Goal: Find specific page/section: Find specific page/section

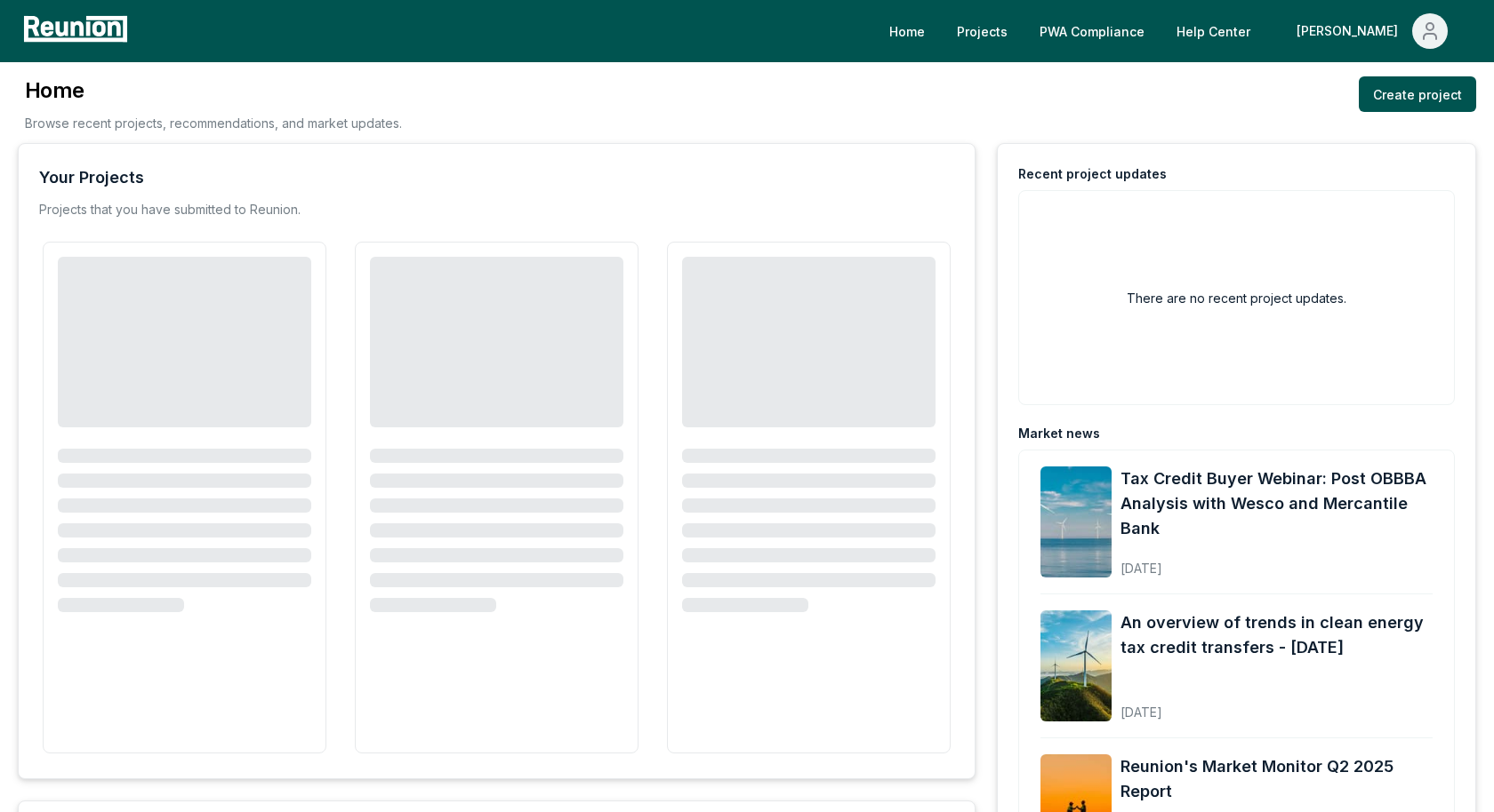
click at [1424, 33] on icon "Main" at bounding box center [1429, 31] width 21 height 21
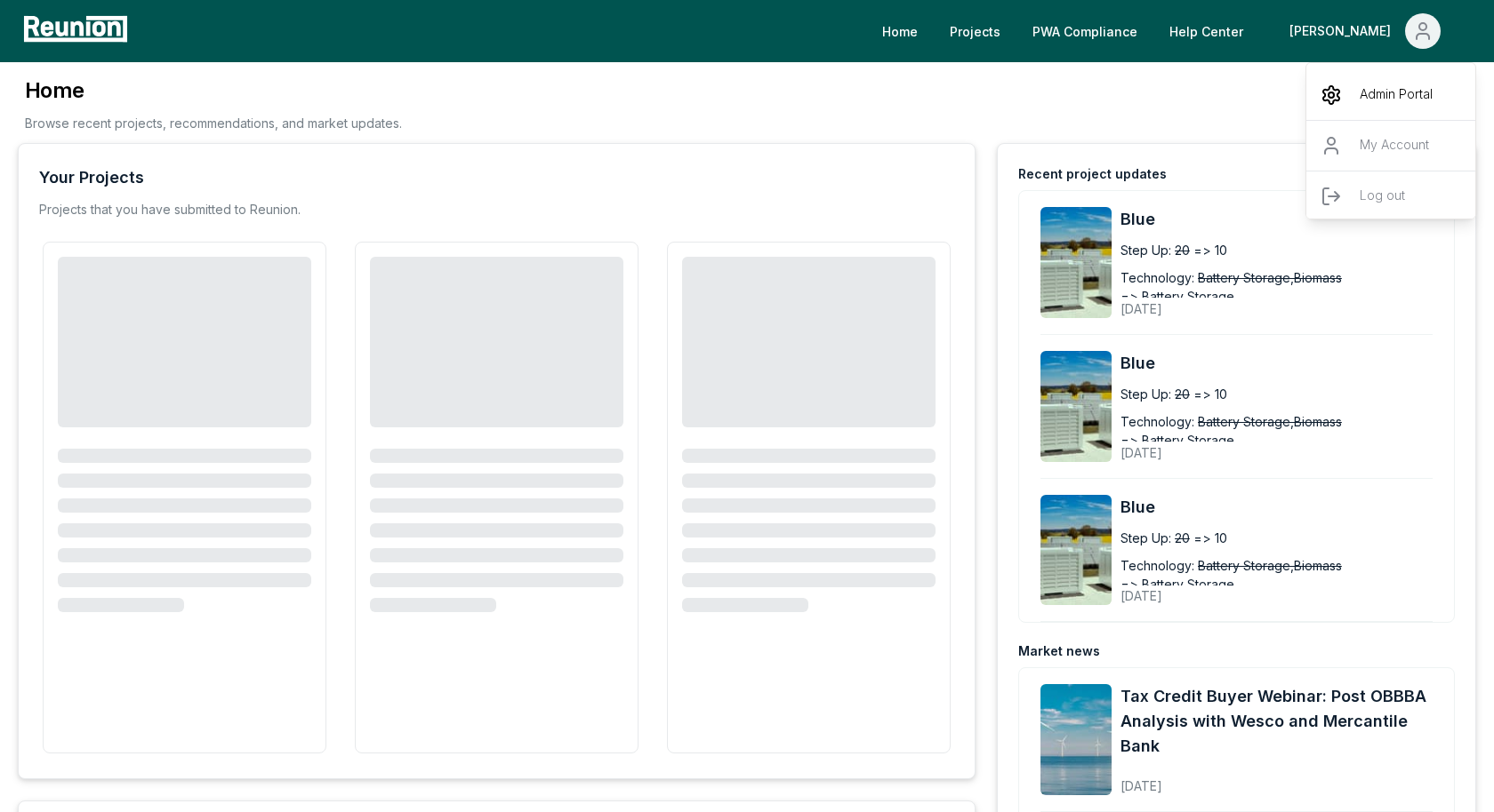
click at [1358, 101] on div "Admin Portal" at bounding box center [1391, 95] width 170 height 50
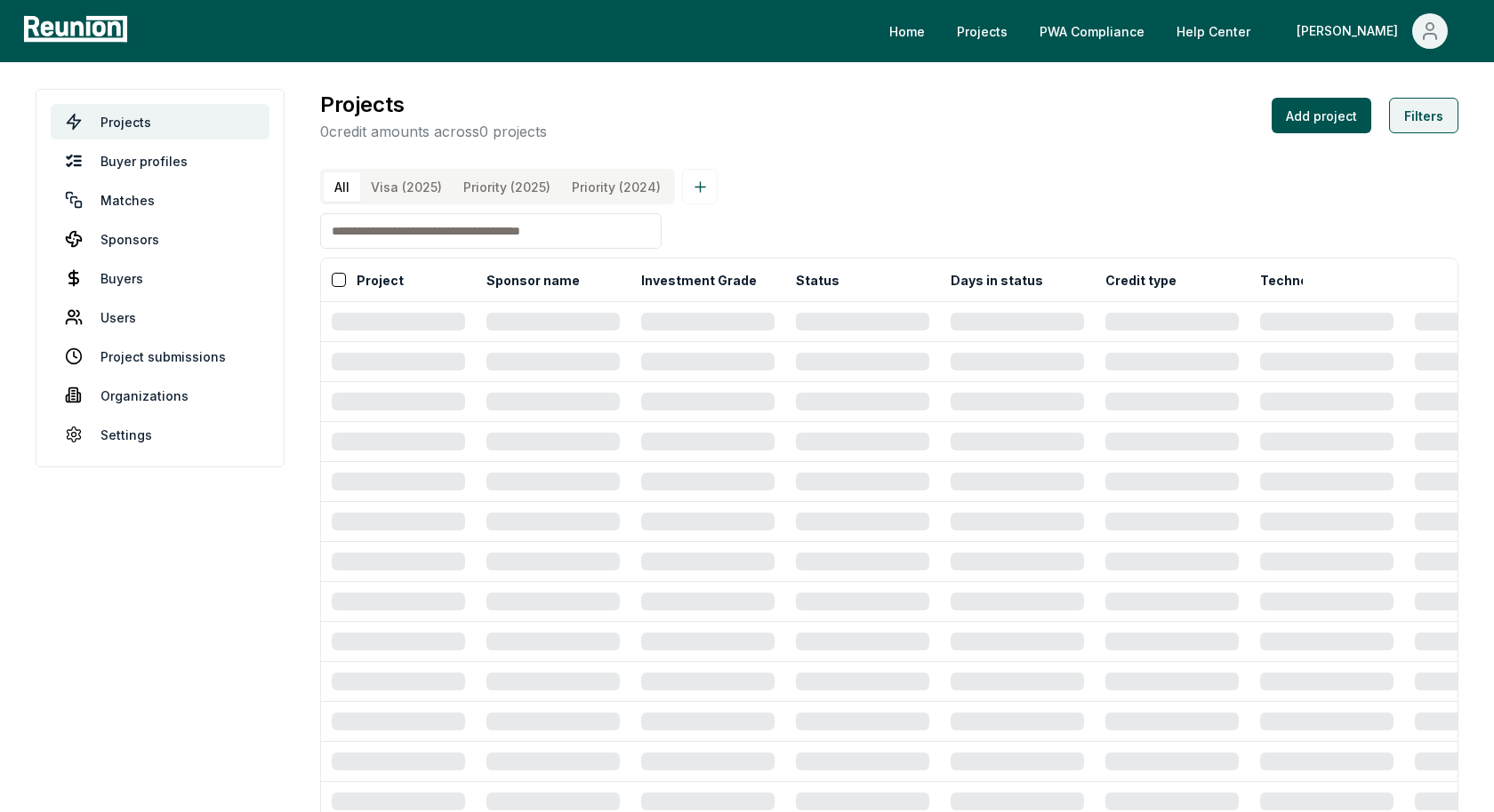
click at [1415, 116] on button "Filters" at bounding box center [1423, 116] width 69 height 35
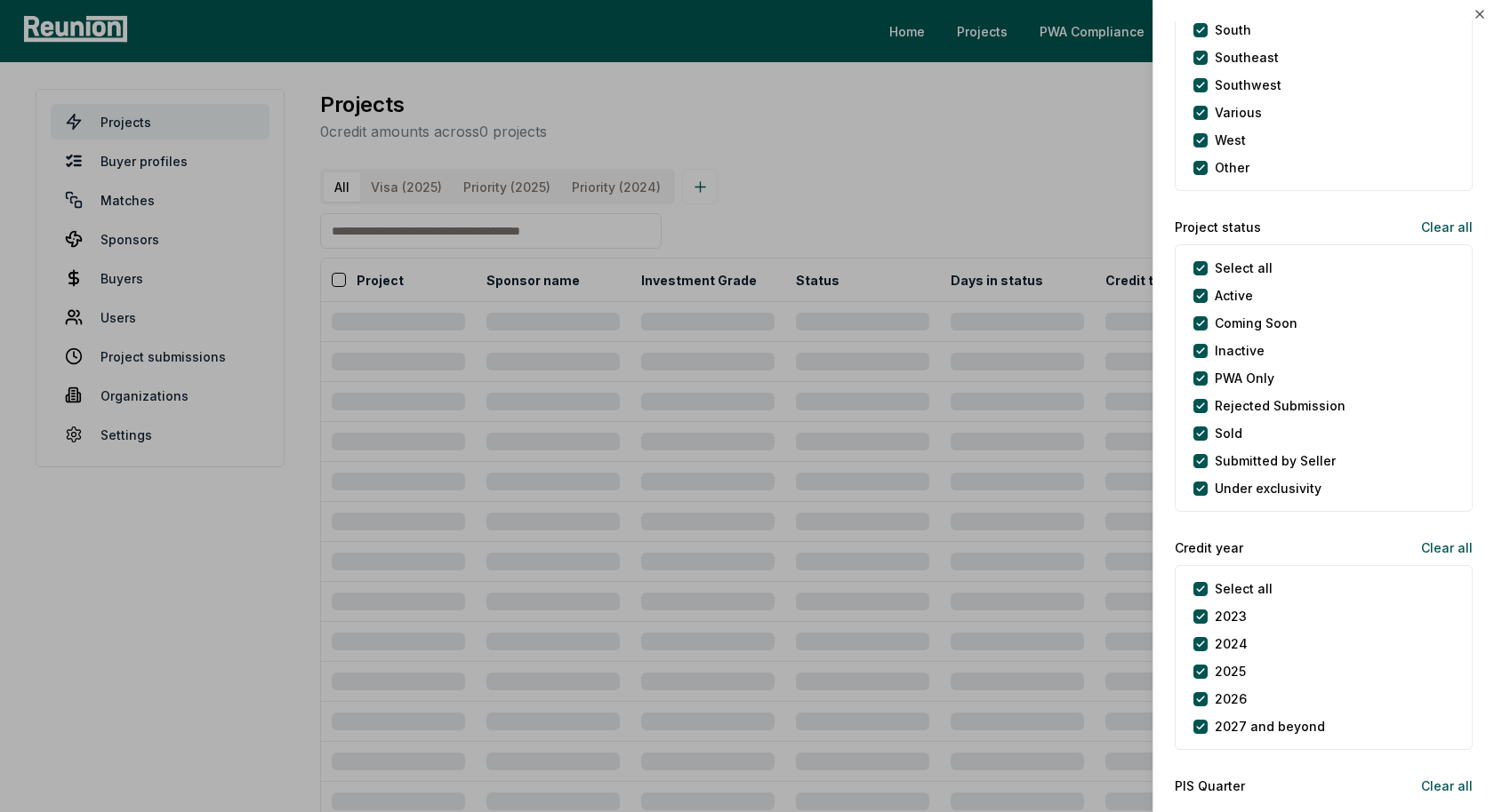
scroll to position [1808, 0]
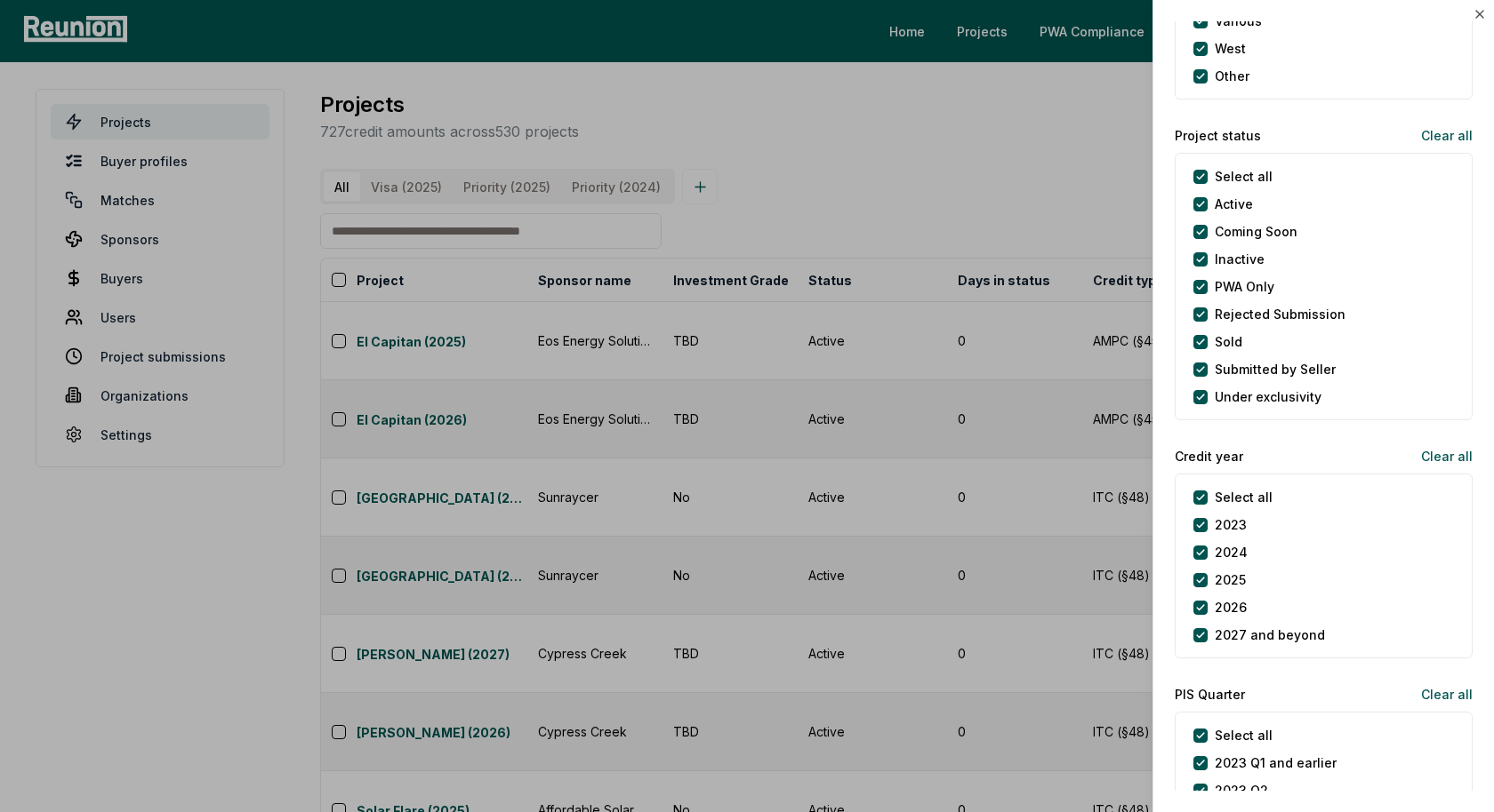
click at [1387, 140] on div "Project status Clear all" at bounding box center [1324, 135] width 298 height 35
click at [1451, 131] on button "Clear all" at bounding box center [1438, 135] width 66 height 35
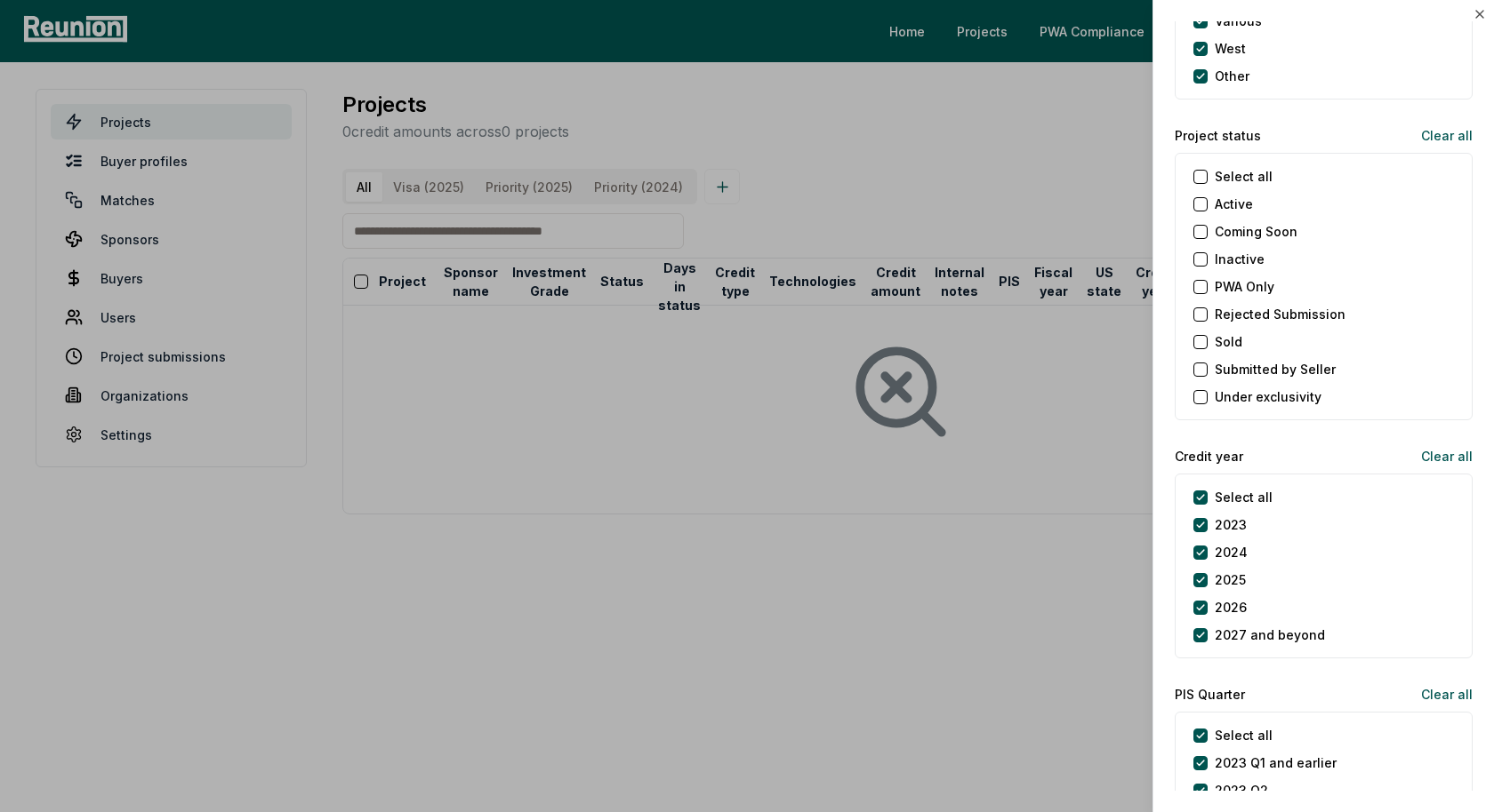
click at [1201, 281] on Only "PWA Only" at bounding box center [1199, 286] width 14 height 14
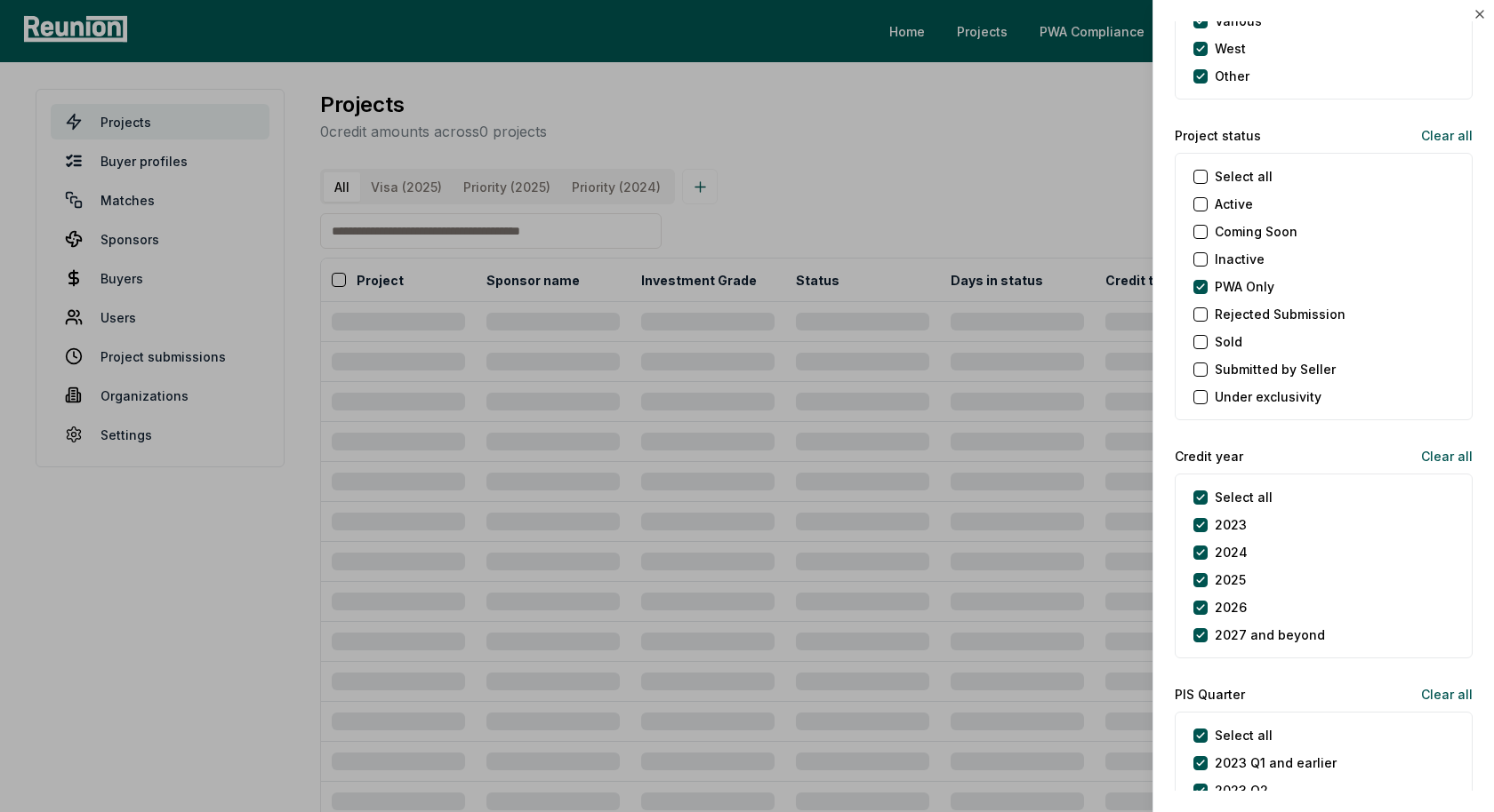
click at [998, 129] on div at bounding box center [747, 406] width 1494 height 812
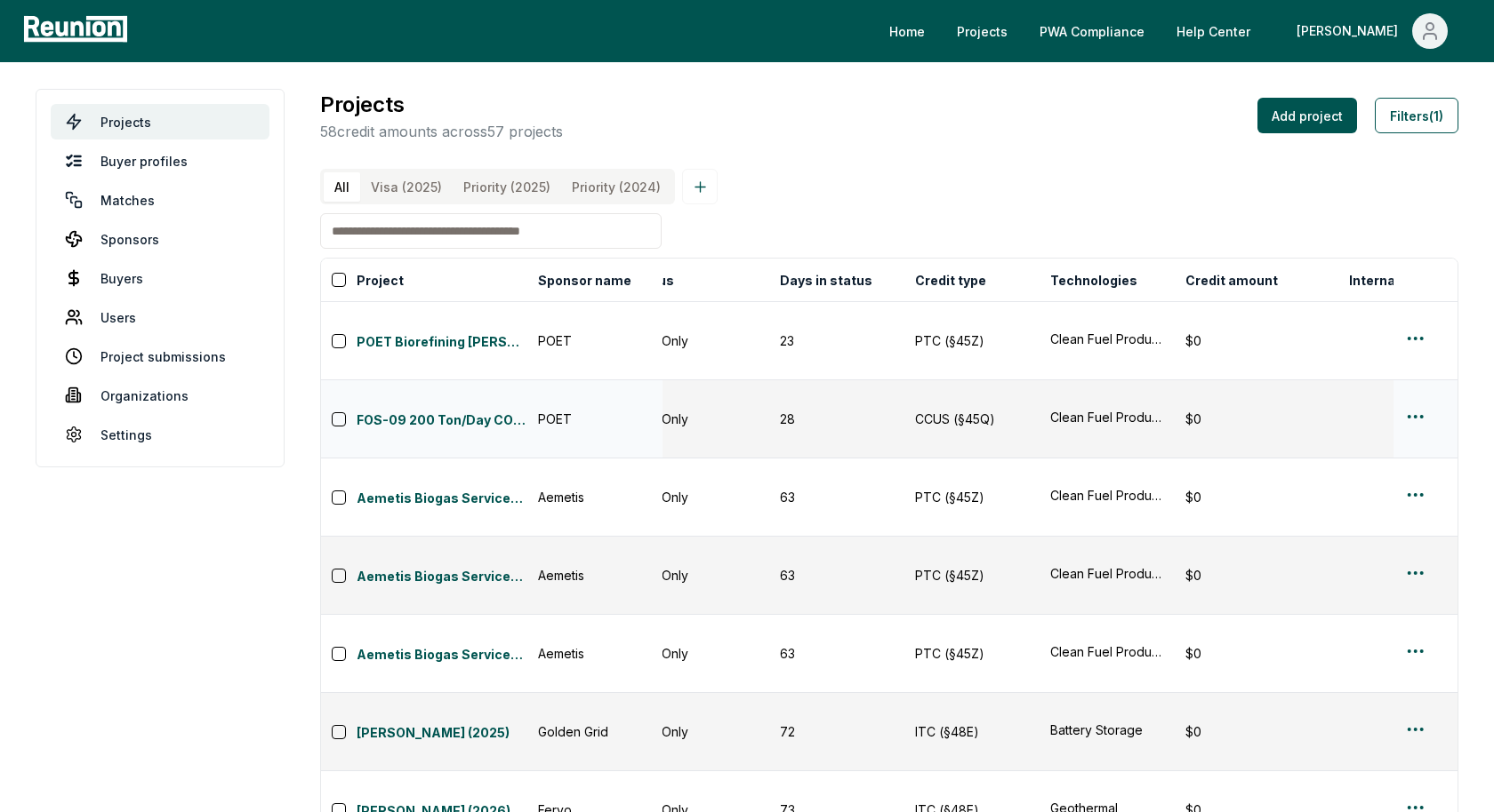
scroll to position [0, 255]
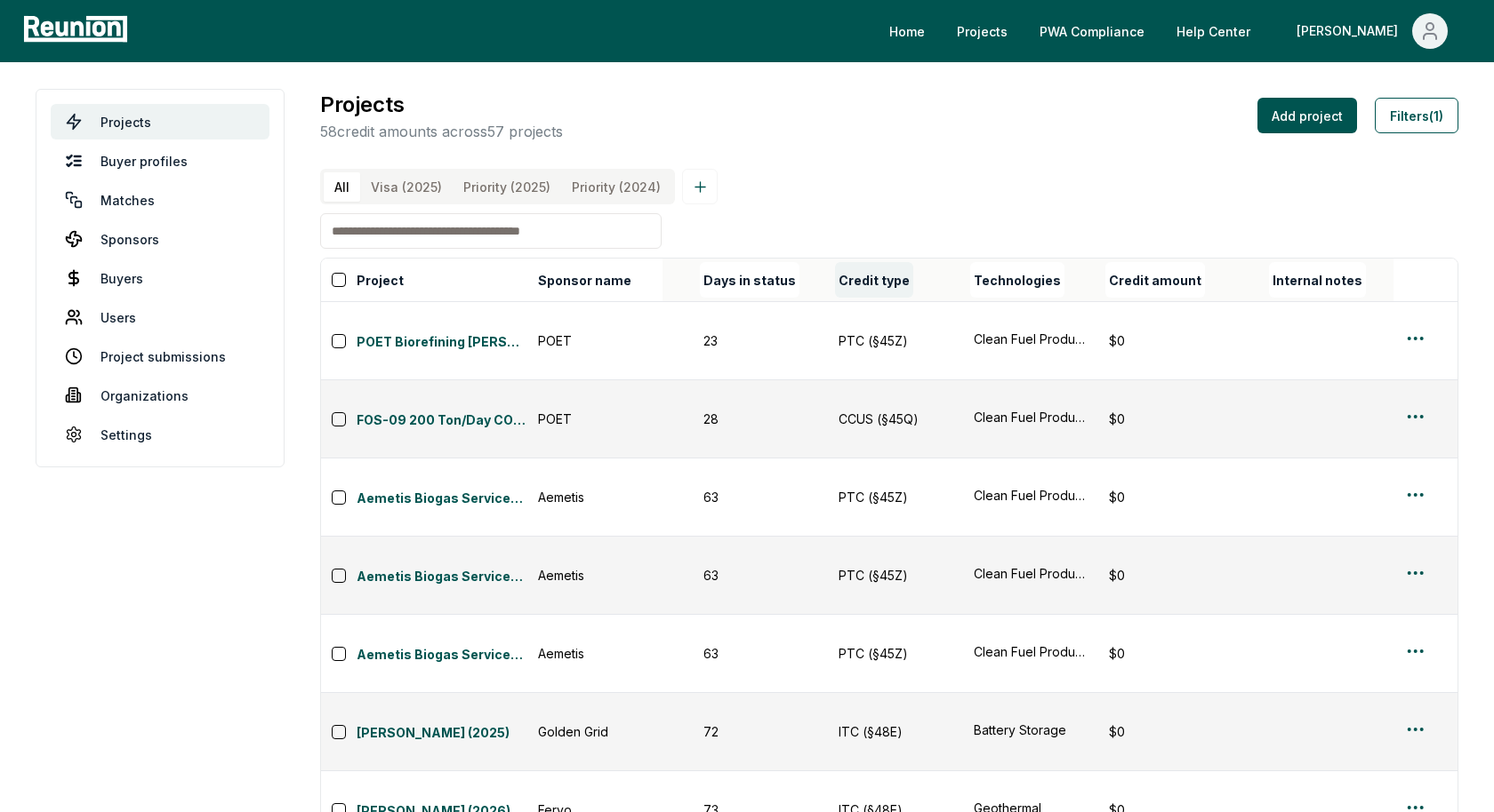
click at [892, 280] on button "Credit type" at bounding box center [873, 280] width 78 height 35
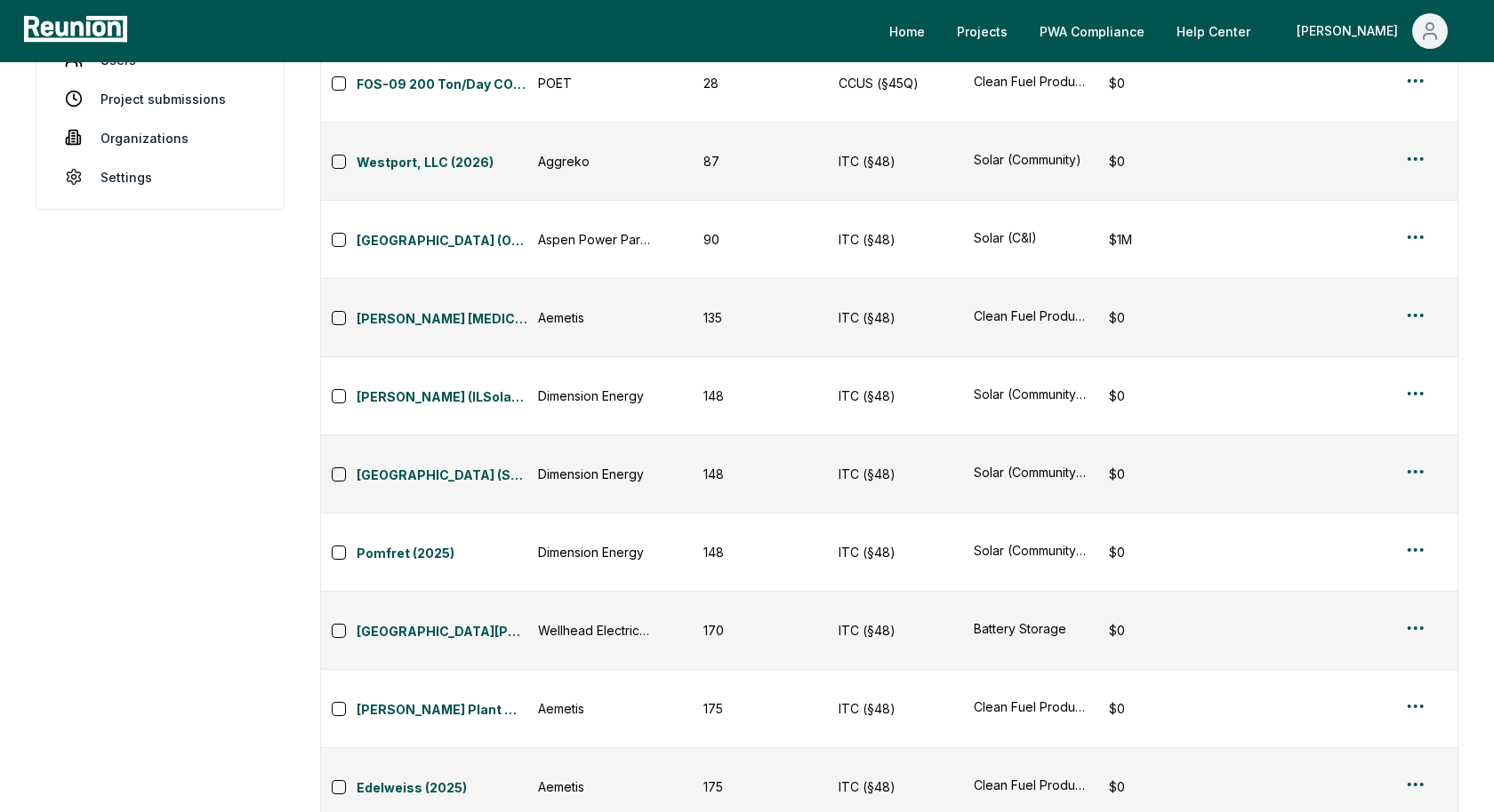
scroll to position [0, 0]
